Goal: Information Seeking & Learning: Learn about a topic

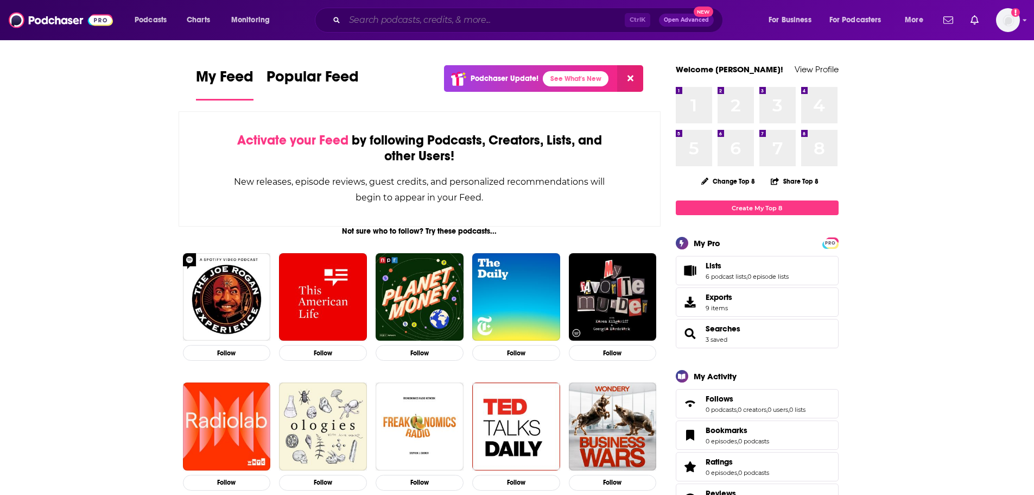
click at [382, 26] on input "Search podcasts, credits, & more..." at bounding box center [485, 19] width 280 height 17
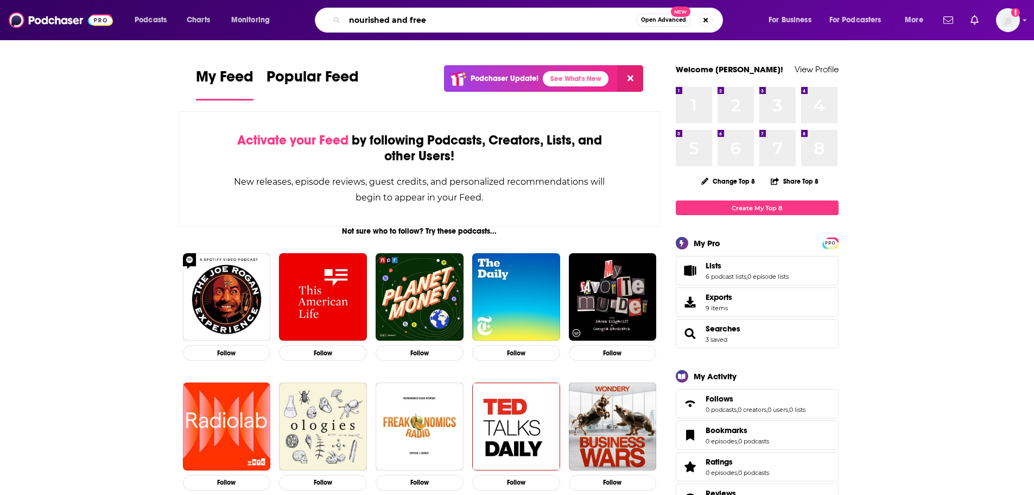
type input "nourished and free"
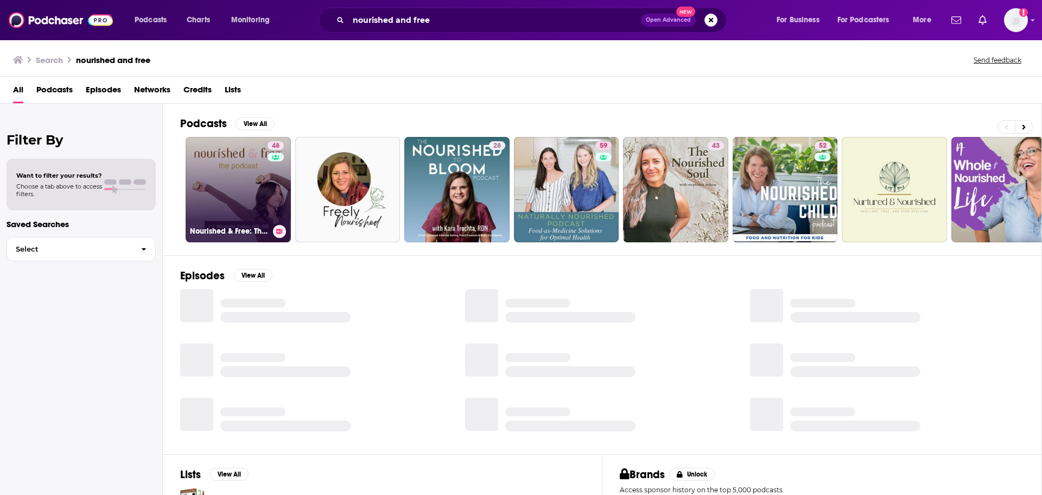
click at [222, 188] on link "48 Nourished & Free: The Podcast" at bounding box center [238, 189] width 105 height 105
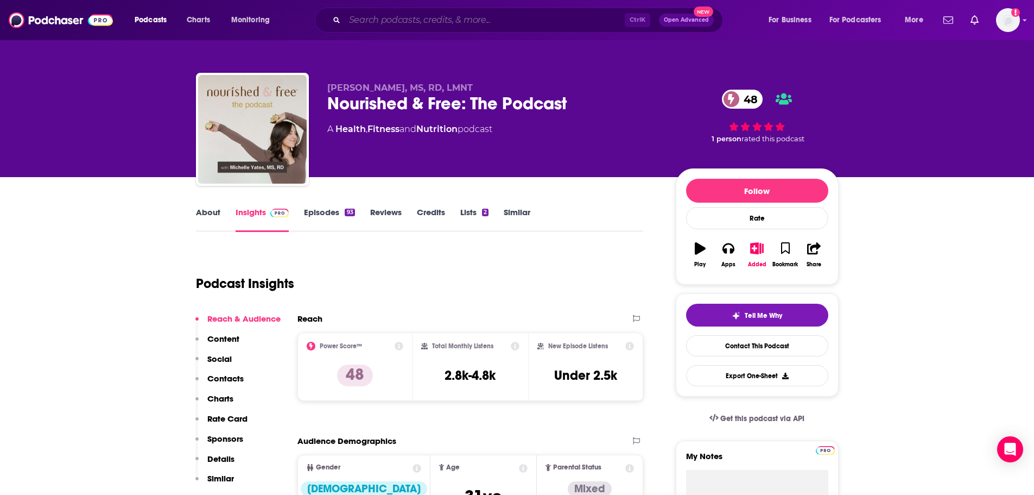
click at [426, 17] on input "Search podcasts, credits, & more..." at bounding box center [485, 19] width 280 height 17
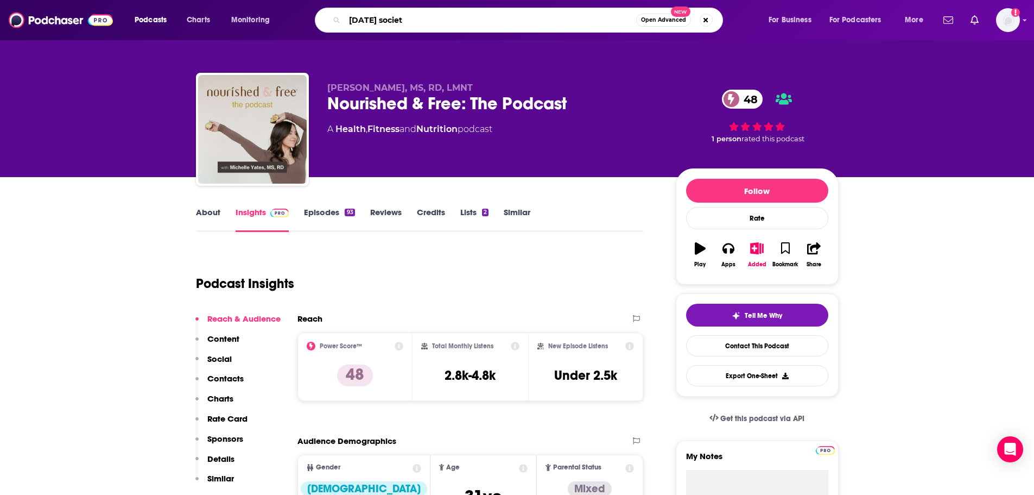
type input "[DATE] society"
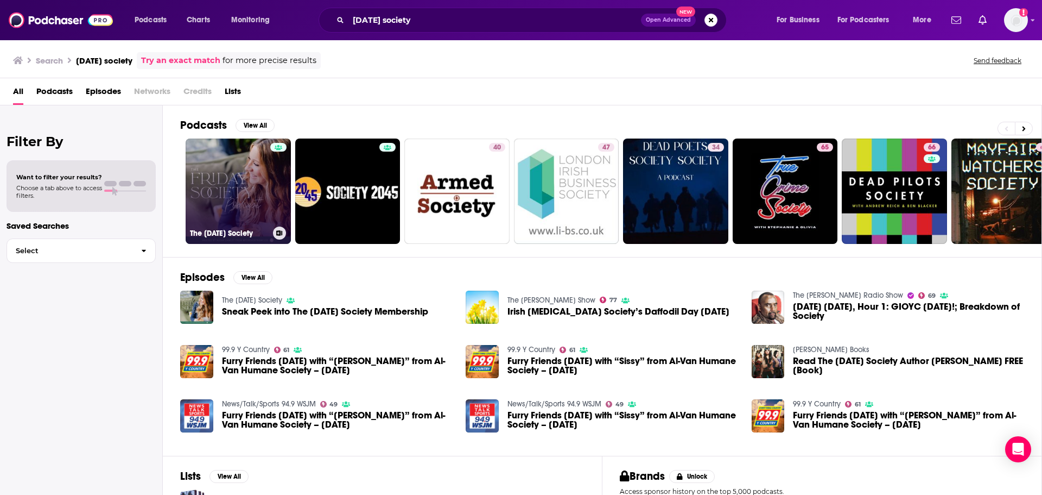
click at [251, 185] on link "The [DATE] Society" at bounding box center [238, 190] width 105 height 105
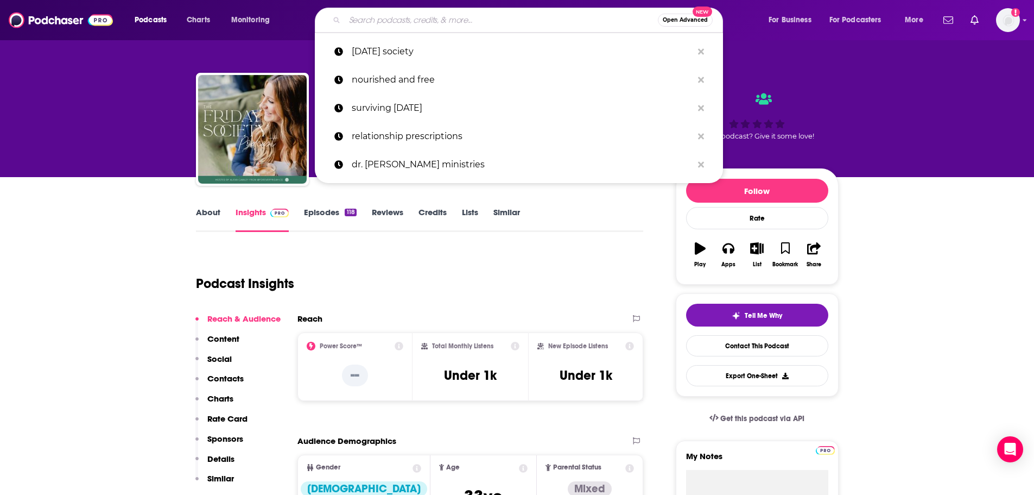
click at [513, 11] on input "Search podcasts, credits, & more..." at bounding box center [501, 19] width 313 height 17
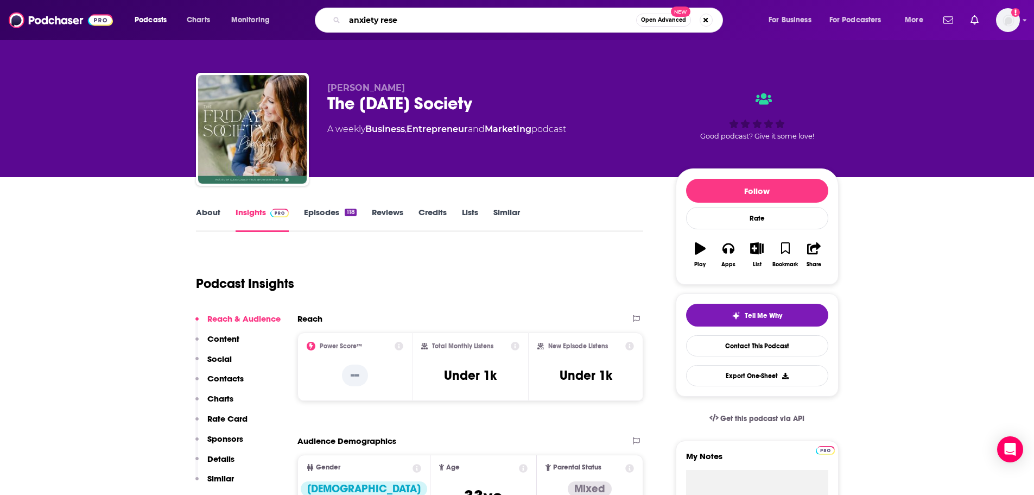
type input "anxiety reset"
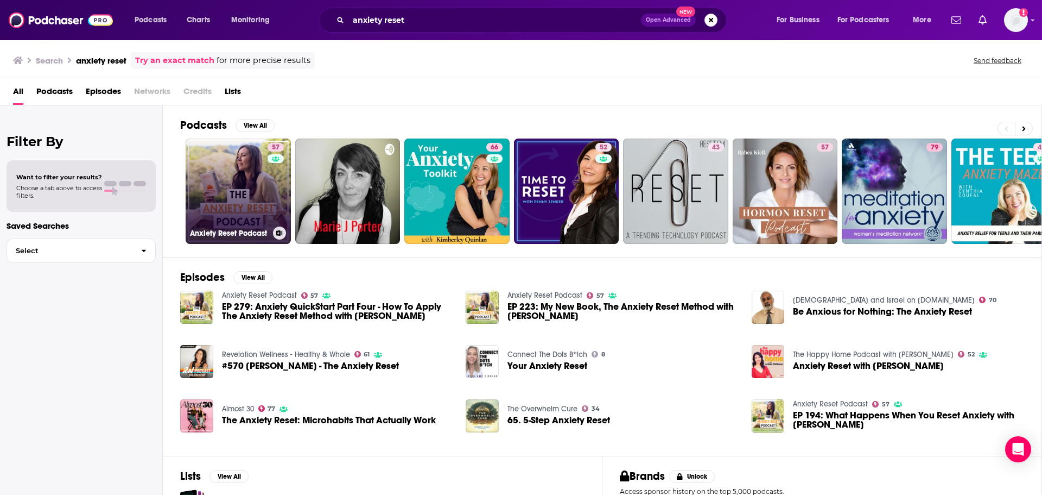
click at [226, 182] on link "57 Anxiety Reset Podcast" at bounding box center [238, 190] width 105 height 105
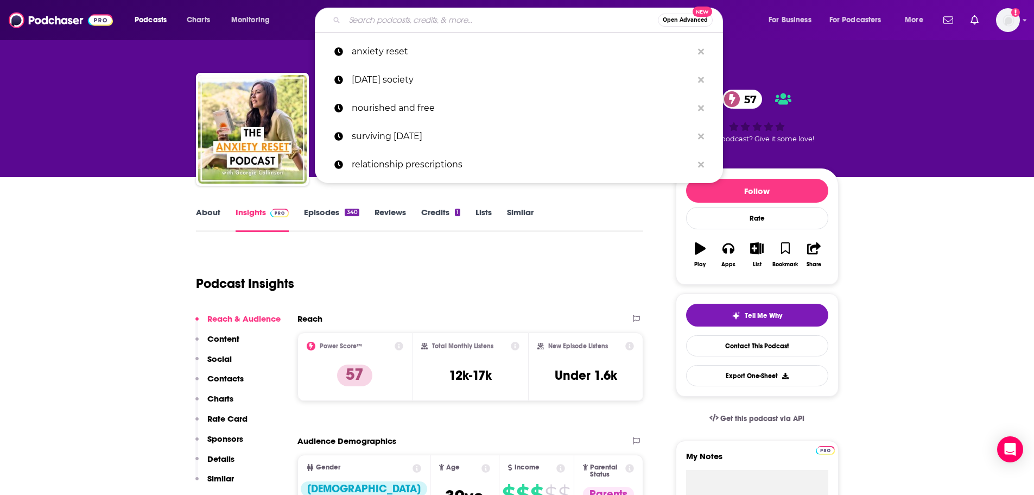
click at [397, 20] on input "Search podcasts, credits, & more..." at bounding box center [501, 19] width 313 height 17
type input "s"
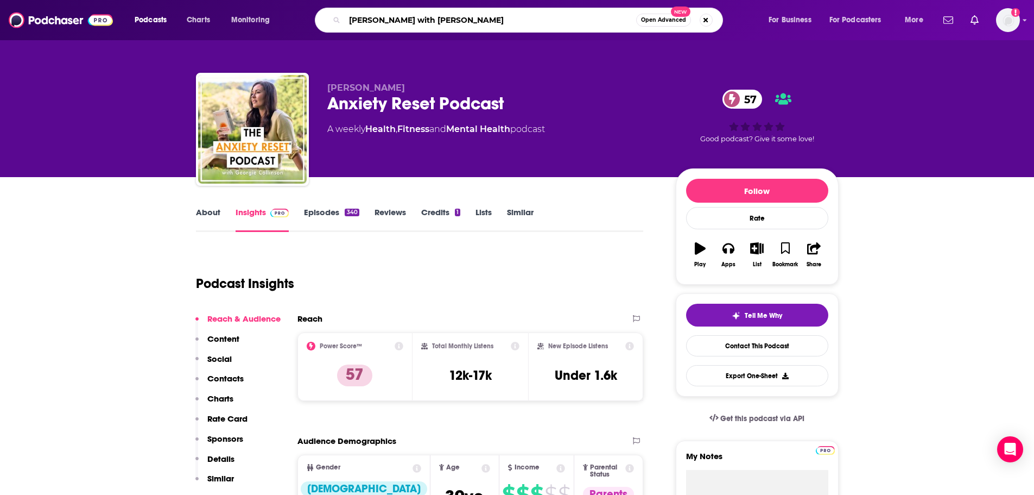
type input "[PERSON_NAME] with [PERSON_NAME]"
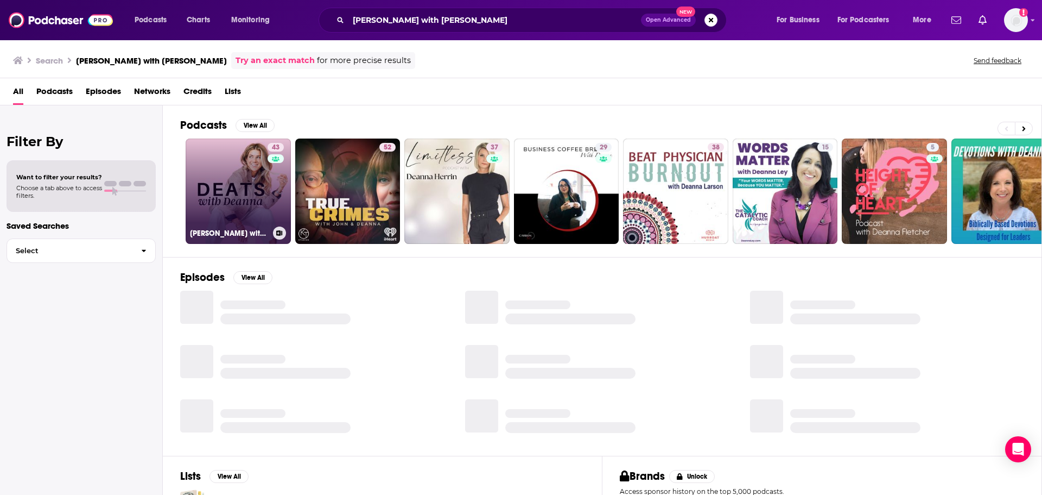
click at [210, 192] on link "43 [PERSON_NAME] with [PERSON_NAME]: Discussions around Food & Entrepreneurship" at bounding box center [238, 190] width 105 height 105
